Goal: Task Accomplishment & Management: Complete application form

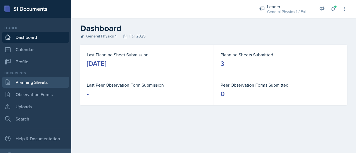
click at [25, 82] on link "Planning Sheets" at bounding box center [35, 82] width 67 height 11
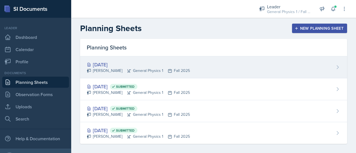
click at [106, 64] on div "[DATE]" at bounding box center [138, 64] width 103 height 7
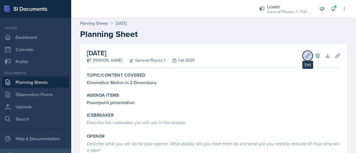
click at [304, 57] on icon at bounding box center [307, 56] width 6 height 6
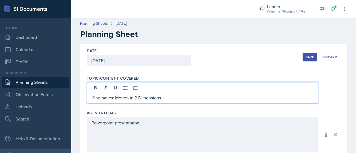
click at [172, 86] on div "Kinematics: Motion in 2 Dimensions" at bounding box center [202, 92] width 231 height 21
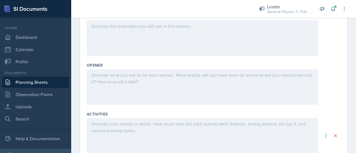
click at [134, 87] on div at bounding box center [202, 87] width 231 height 36
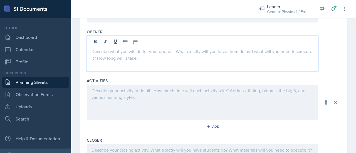
scroll to position [180, 0]
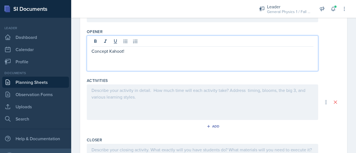
click at [133, 94] on div at bounding box center [202, 102] width 231 height 36
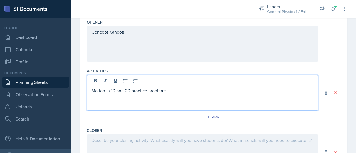
scroll to position [238, 0]
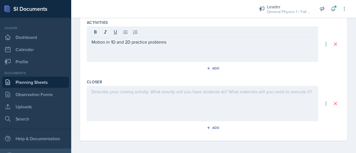
click at [133, 100] on div at bounding box center [202, 104] width 231 height 36
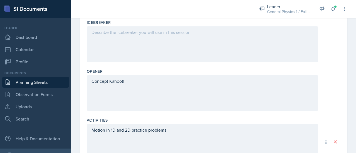
click at [144, 97] on div "Concept Kahoot!" at bounding box center [202, 93] width 231 height 36
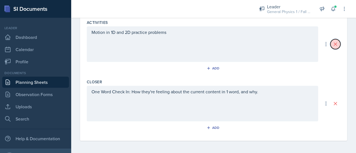
click at [332, 42] on icon at bounding box center [335, 44] width 6 height 6
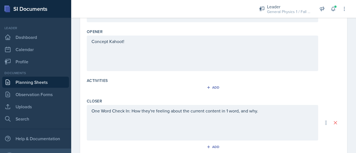
scroll to position [181, 0]
click at [334, 122] on icon at bounding box center [335, 122] width 3 height 3
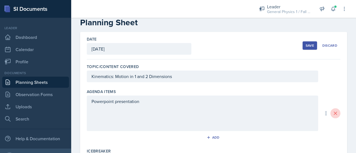
scroll to position [11, 0]
click at [332, 113] on icon at bounding box center [335, 114] width 6 height 6
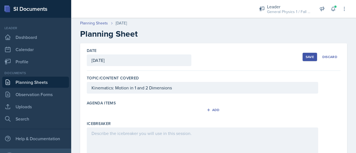
scroll to position [0, 0]
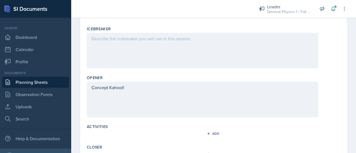
click at [157, 54] on div at bounding box center [202, 51] width 231 height 36
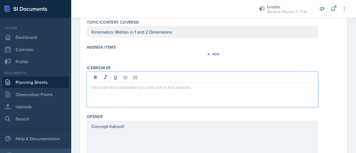
scroll to position [121, 0]
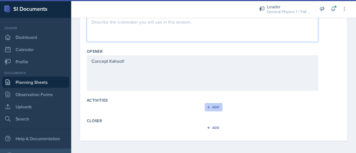
click at [214, 109] on button "Add" at bounding box center [213, 107] width 18 height 8
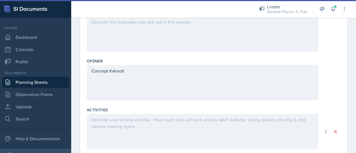
scroll to position [160, 0]
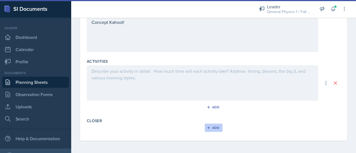
click at [211, 129] on button "Add" at bounding box center [213, 128] width 18 height 8
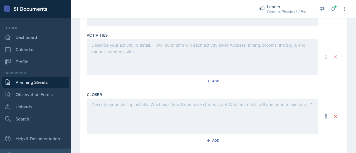
click at [124, 43] on p at bounding box center [202, 45] width 222 height 7
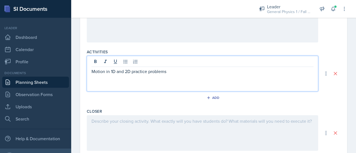
scroll to position [199, 0]
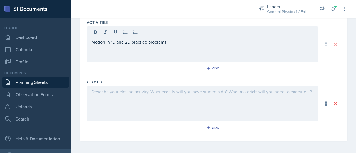
click at [134, 103] on div at bounding box center [202, 104] width 231 height 36
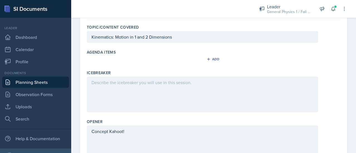
click at [120, 87] on div at bounding box center [202, 95] width 231 height 36
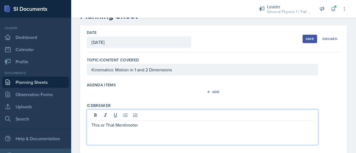
scroll to position [0, 0]
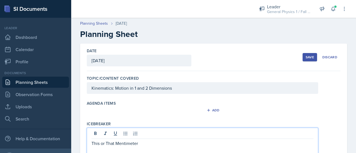
click at [305, 56] on div "Save" at bounding box center [309, 57] width 8 height 4
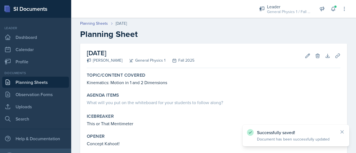
scroll to position [72, 0]
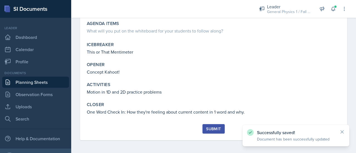
click at [208, 134] on div "Submit" at bounding box center [213, 132] width 253 height 16
click at [208, 127] on div "Submit" at bounding box center [213, 129] width 15 height 4
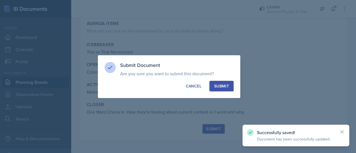
click at [219, 85] on div "Submit" at bounding box center [221, 86] width 15 height 6
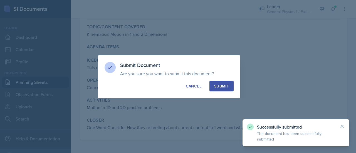
scroll to position [48, 0]
